Goal: Task Accomplishment & Management: Use online tool/utility

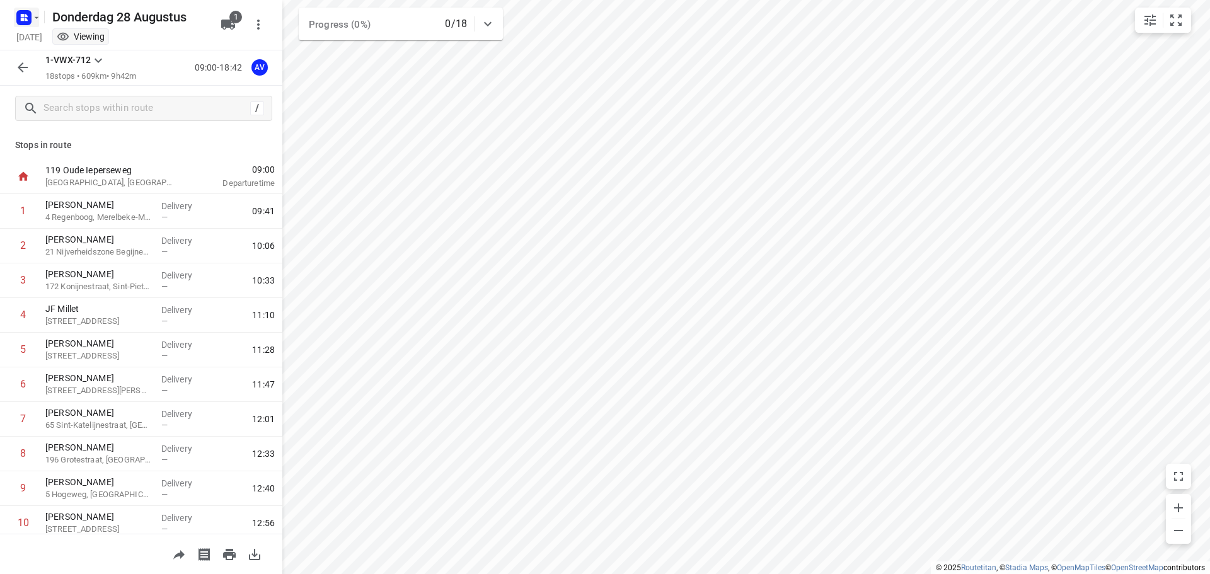
click at [34, 16] on icon "button" at bounding box center [37, 18] width 10 height 10
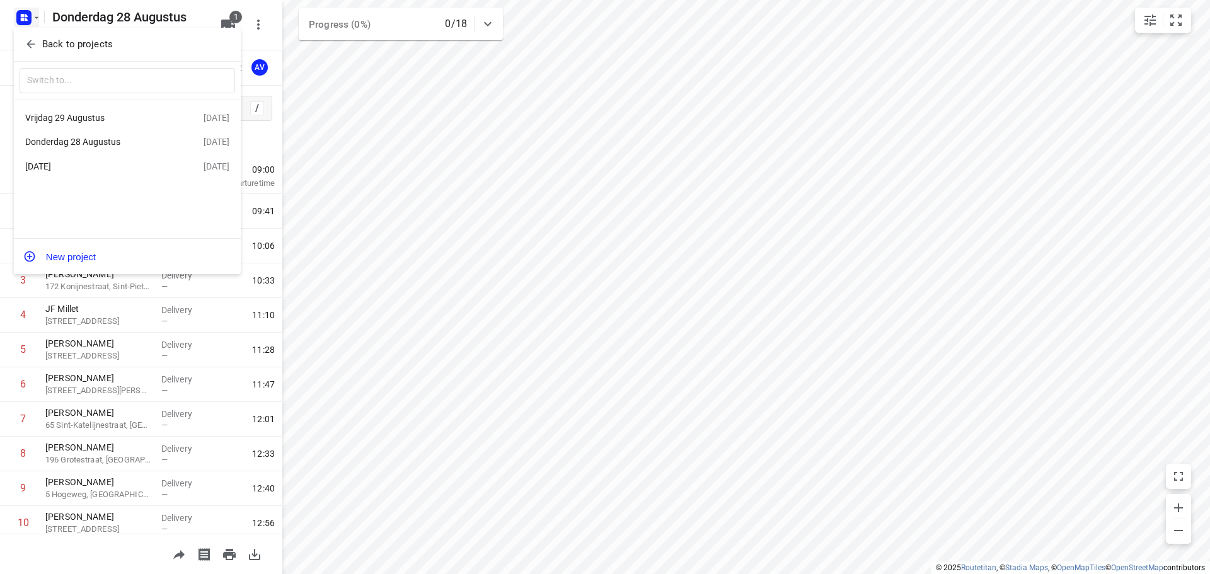
click at [84, 170] on div "[DATE]" at bounding box center [97, 166] width 145 height 10
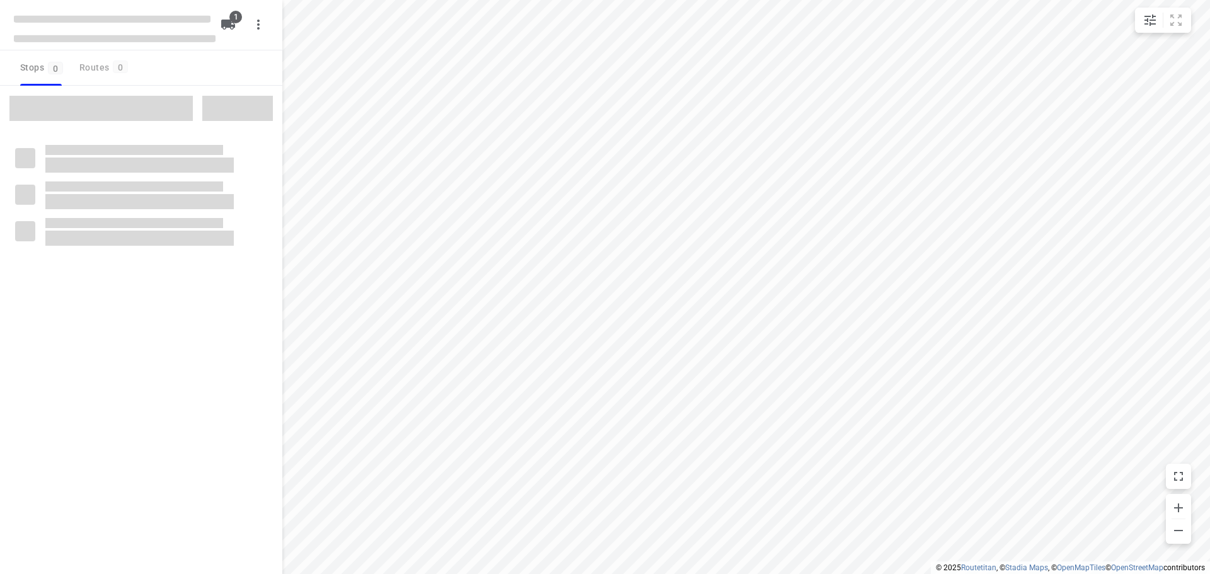
type input "distance"
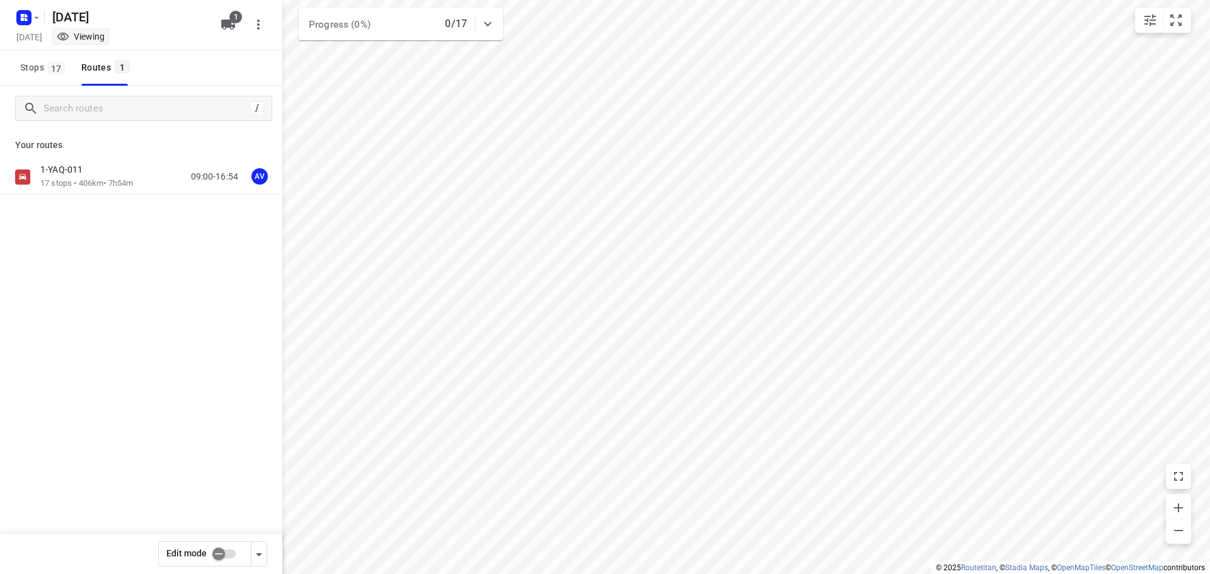
click at [231, 553] on input "checkbox" at bounding box center [219, 554] width 72 height 24
checkbox input "true"
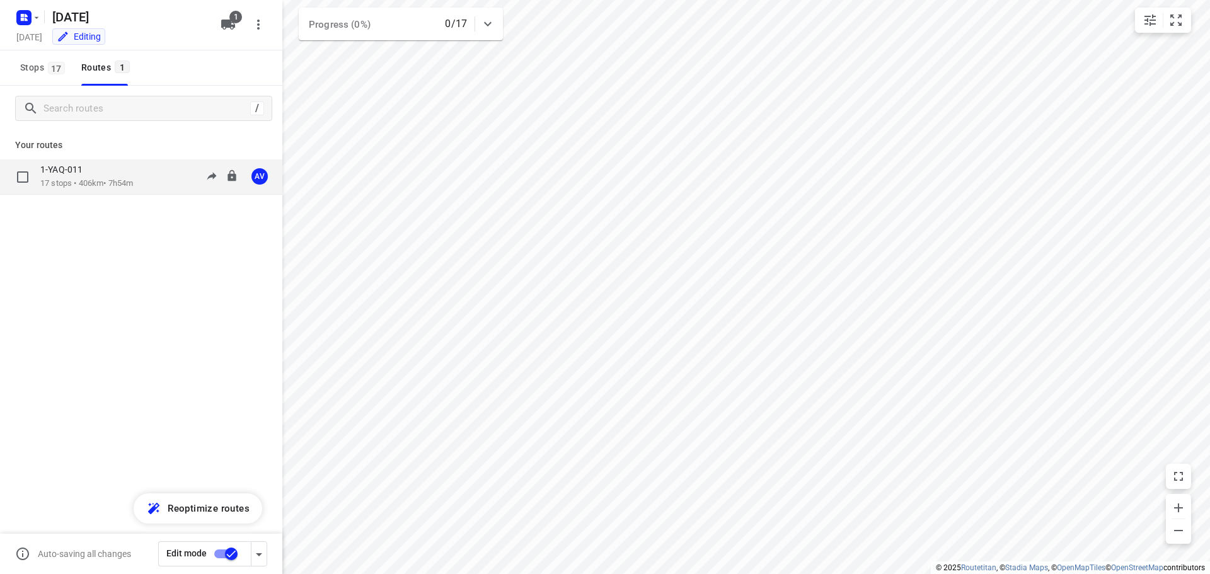
click at [144, 181] on div "1-YAQ-011 17 stops • 406km • 7h54m 09:00-16:54 AV" at bounding box center [161, 177] width 242 height 26
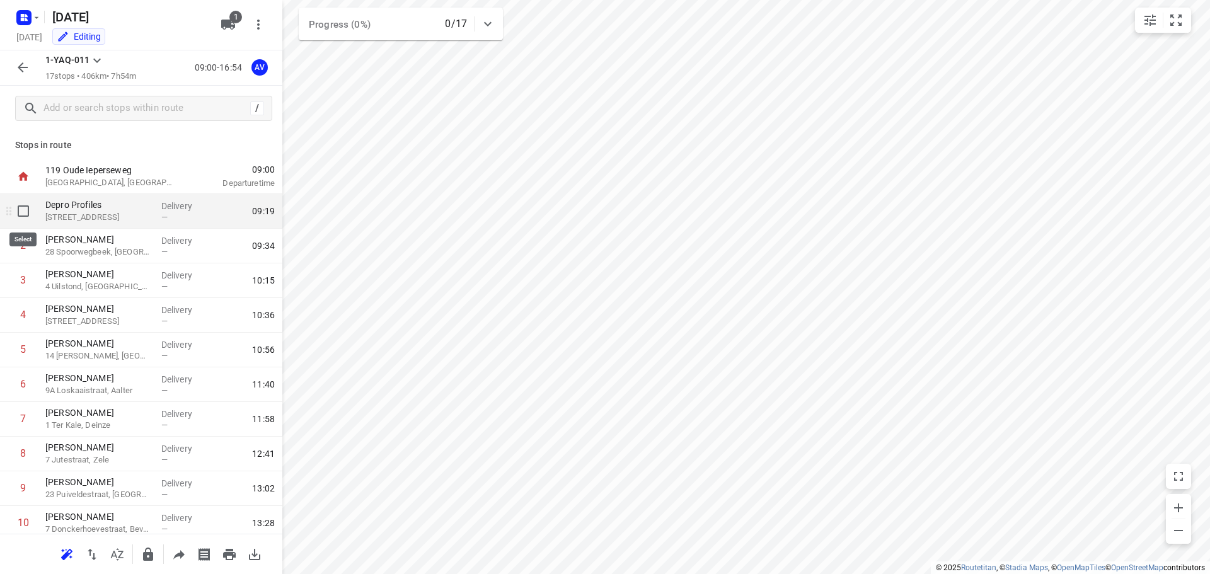
click at [24, 207] on input "checkbox" at bounding box center [23, 211] width 25 height 25
checkbox input "true"
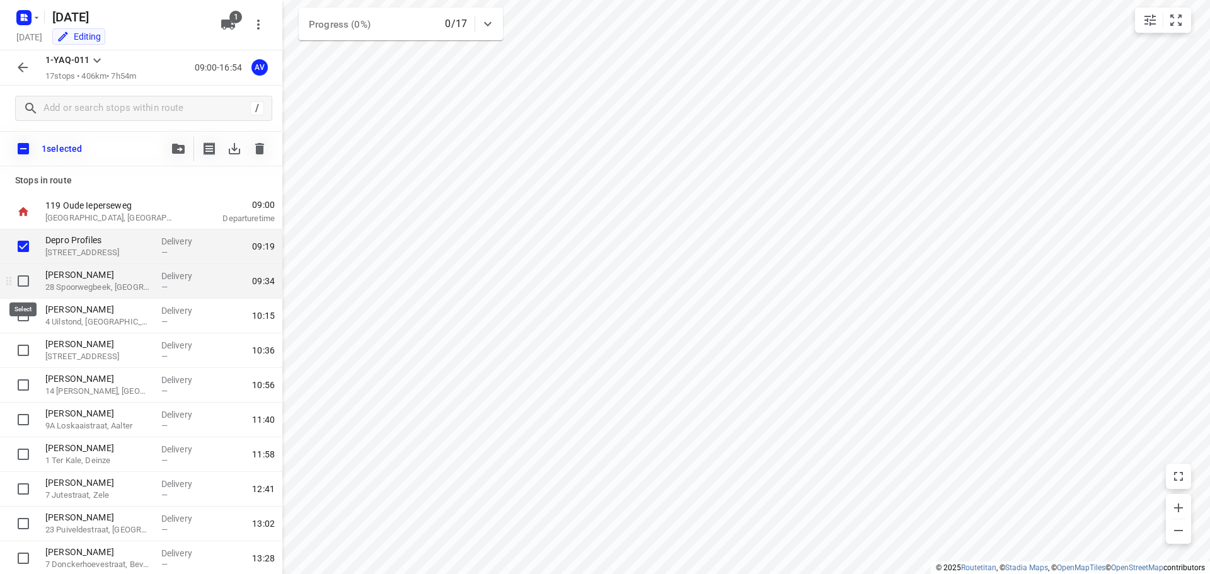
click at [24, 282] on input "checkbox" at bounding box center [23, 281] width 25 height 25
checkbox input "true"
click at [256, 146] on icon "button" at bounding box center [259, 148] width 9 height 11
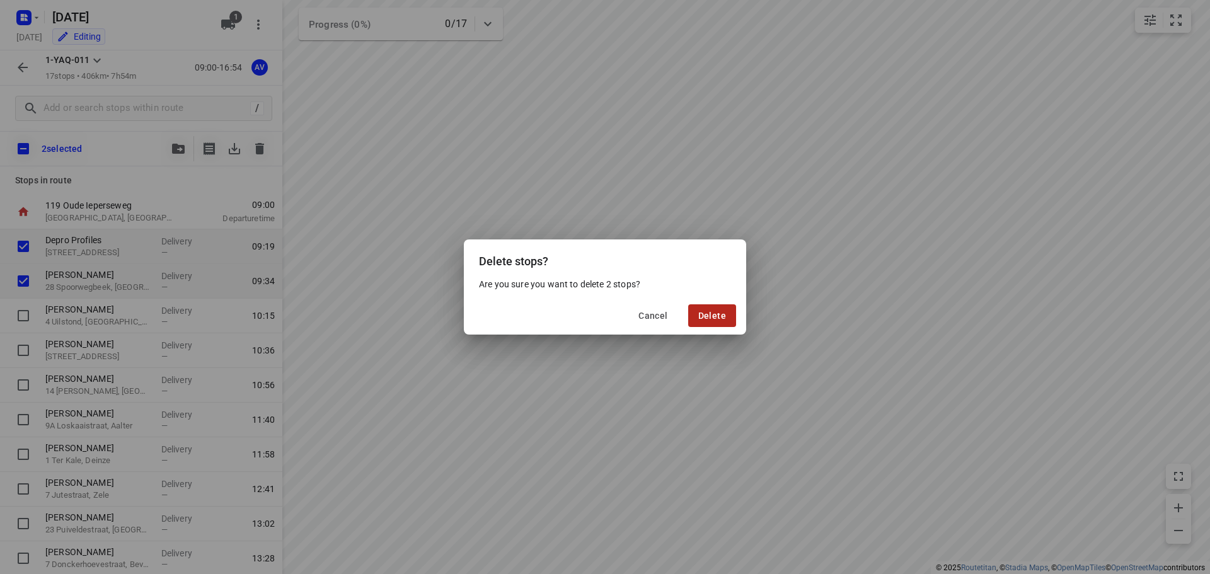
click at [705, 314] on span "Delete" at bounding box center [712, 316] width 28 height 10
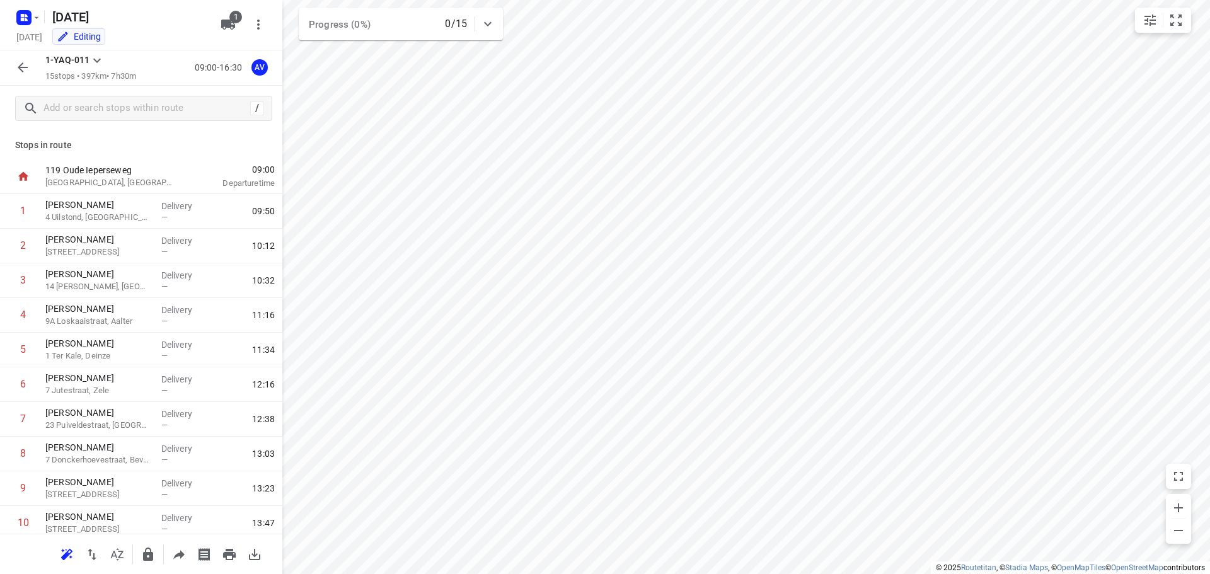
click at [22, 69] on icon "button" at bounding box center [22, 67] width 15 height 15
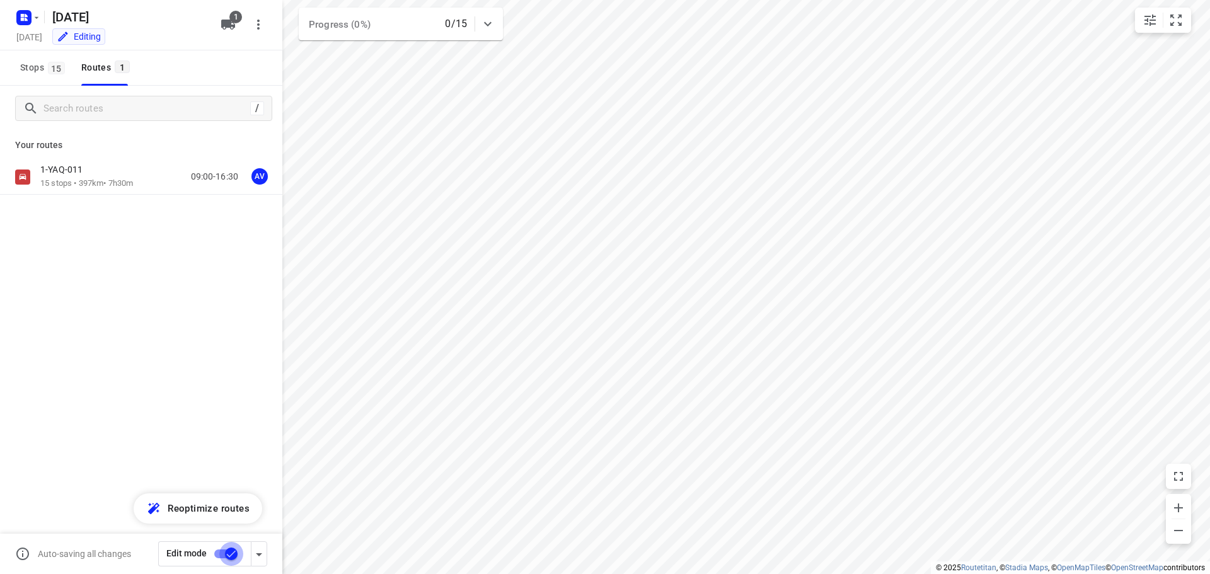
click at [219, 553] on input "checkbox" at bounding box center [231, 554] width 72 height 24
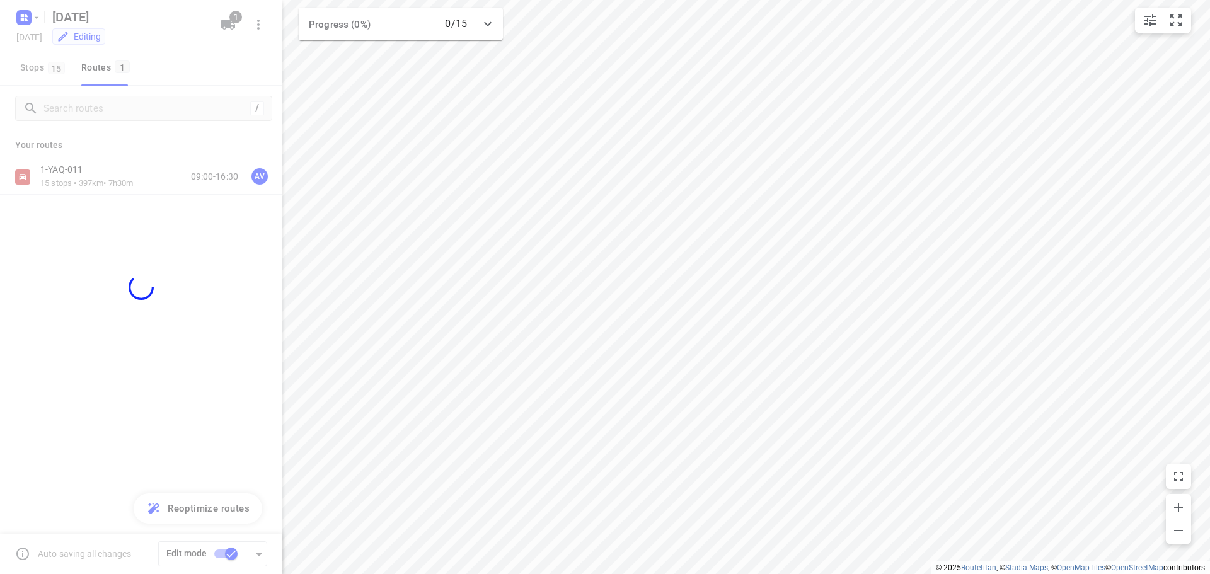
checkbox input "false"
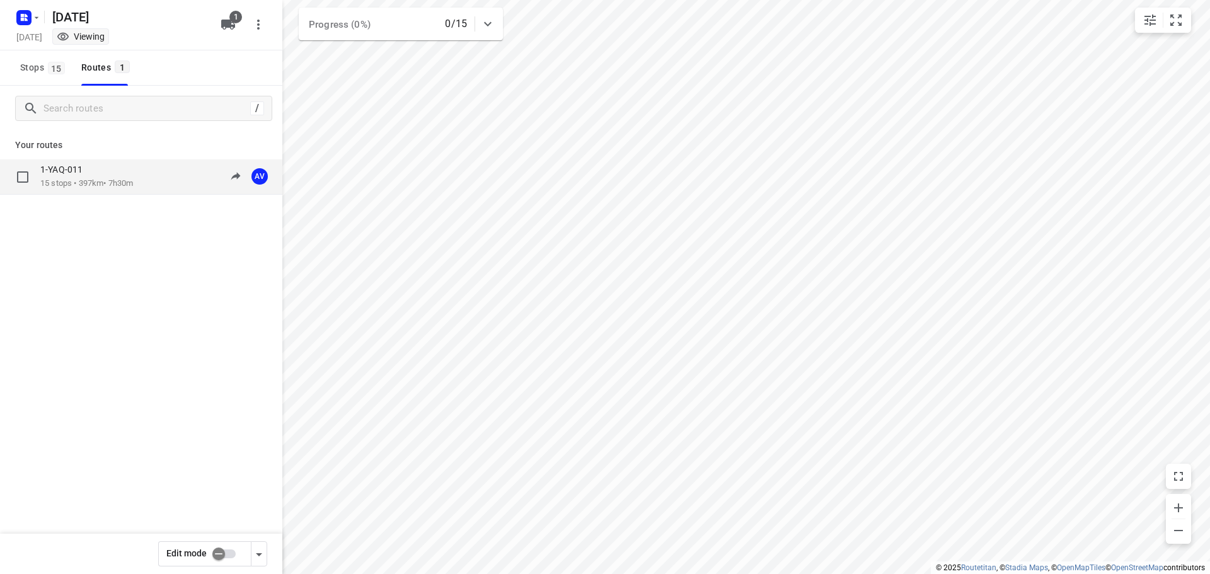
click at [149, 178] on div "1-YAQ-011 15 stops • 397km • 7h30m 09:00-16:30 AV" at bounding box center [161, 177] width 242 height 26
